Goal: Task Accomplishment & Management: Use online tool/utility

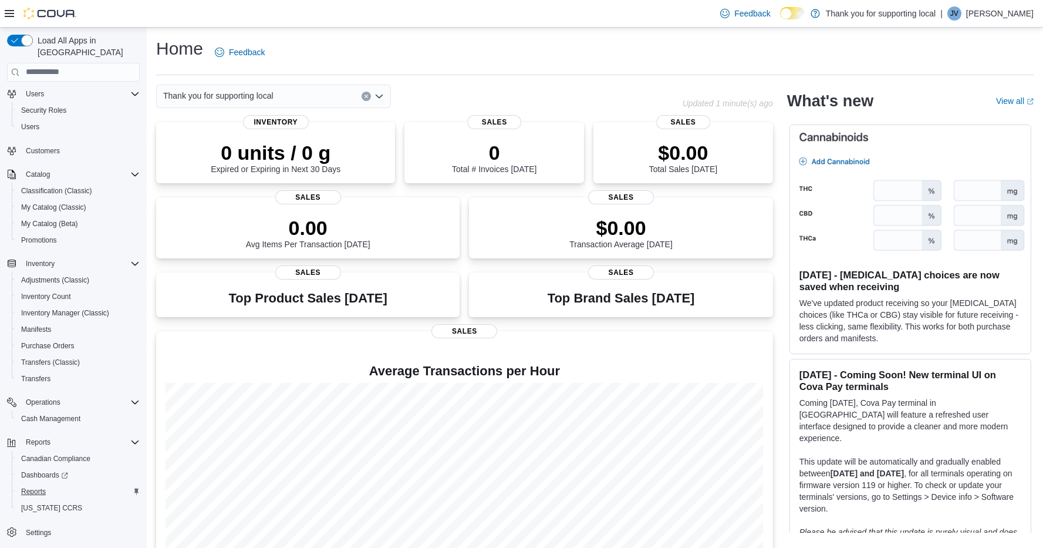
scroll to position [43, 0]
click at [38, 487] on span "Reports" at bounding box center [33, 491] width 25 height 9
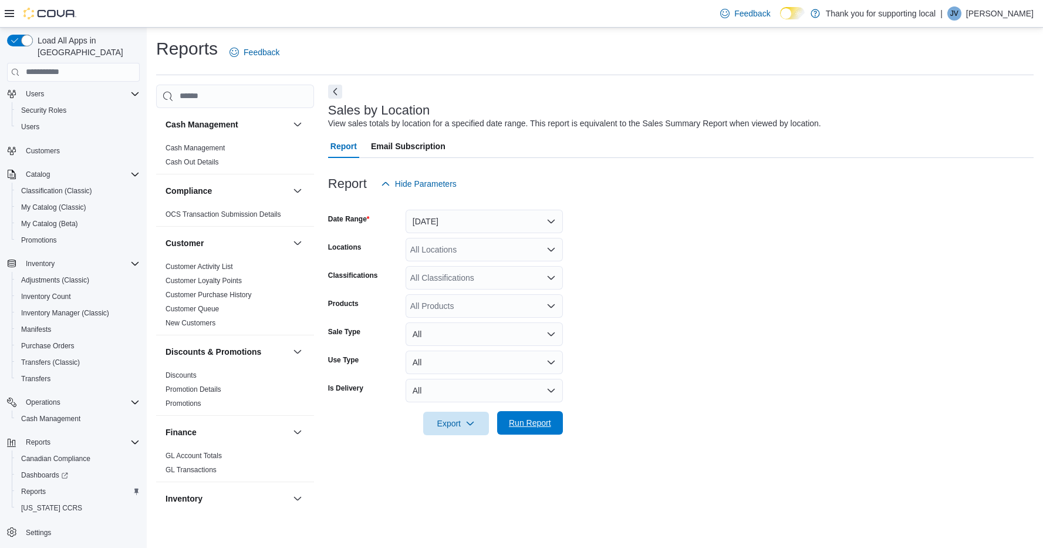
click at [517, 423] on span "Run Report" at bounding box center [530, 423] width 42 height 12
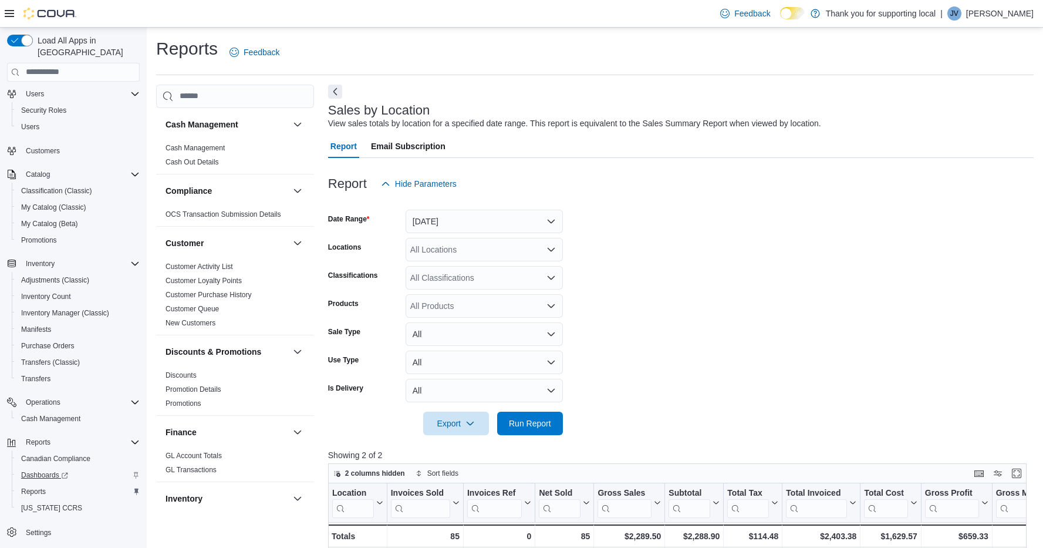
click at [45, 470] on span "Dashboards" at bounding box center [44, 474] width 47 height 9
